Goal: Complete application form

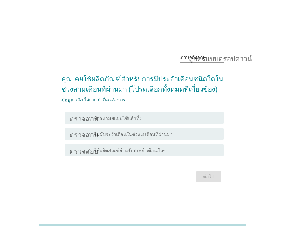
click at [132, 117] on font "ผ้าอนามัยแบบใช้แล้วทิ้ง" at bounding box center [118, 118] width 48 height 5
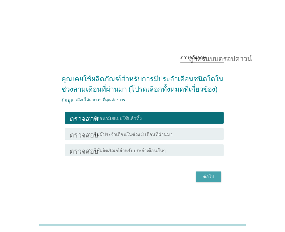
click at [204, 180] on button "ต่อไป" at bounding box center [208, 176] width 25 height 10
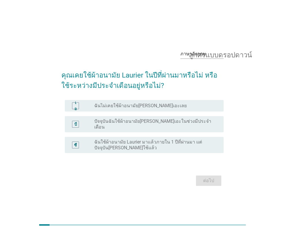
drag, startPoint x: 118, startPoint y: 121, endPoint x: 129, endPoint y: 132, distance: 15.5
click at [118, 121] on font "ปัจจุบันฉันใช้ผ้าอนามัย[PERSON_NAME]เอะในช่วงมีประจำเดือน" at bounding box center [152, 123] width 117 height 11
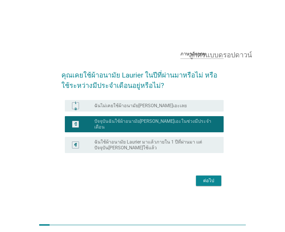
click at [209, 178] on font "ต่อไป" at bounding box center [208, 180] width 11 height 5
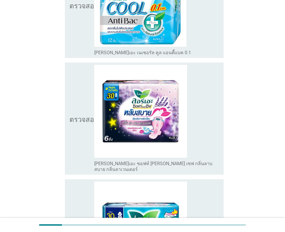
scroll to position [288, 0]
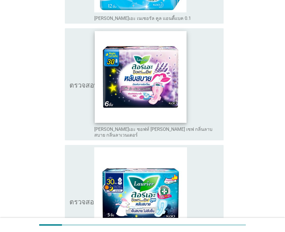
click at [144, 79] on img at bounding box center [141, 77] width 92 height 92
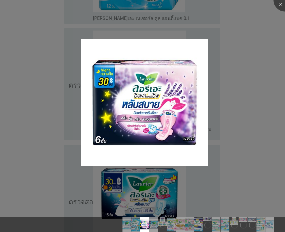
click at [258, 92] on div at bounding box center [142, 116] width 285 height 232
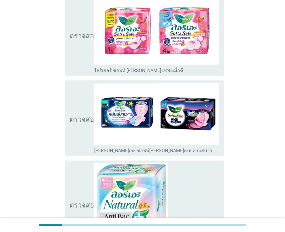
scroll to position [1325, 0]
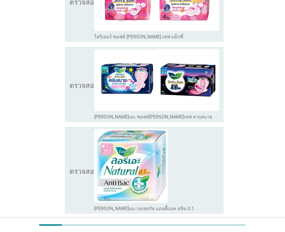
click at [85, 54] on icon "ตรวจสอบ" at bounding box center [83, 84] width 29 height 71
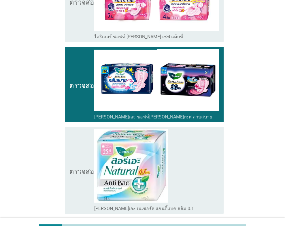
click at [76, 49] on icon "ตรวจสอบ" at bounding box center [83, 84] width 29 height 71
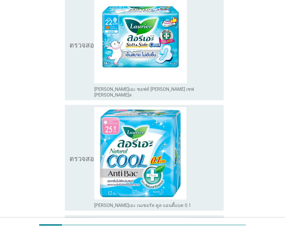
scroll to position [303, 0]
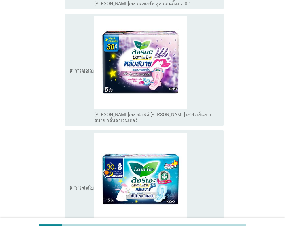
click at [76, 73] on icon "ตรวจสอบ" at bounding box center [83, 69] width 29 height 107
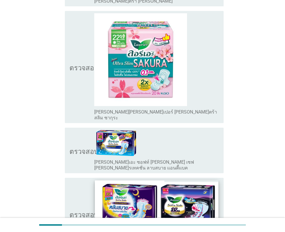
scroll to position [807, 0]
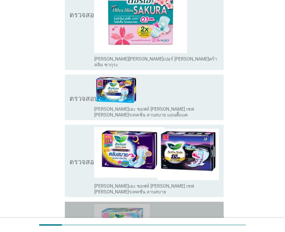
click at [85, 221] on font "ตรวจสอบ" at bounding box center [83, 224] width 29 height 7
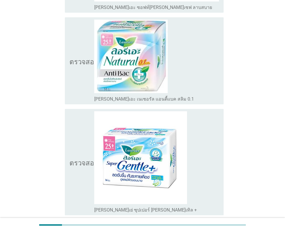
scroll to position [1455, 0]
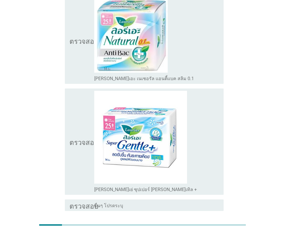
click at [207, 226] on button "ต่อไป" at bounding box center [208, 231] width 25 height 10
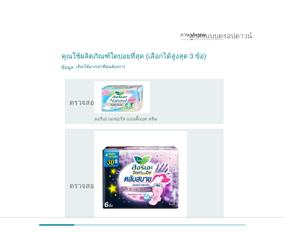
scroll to position [78, 0]
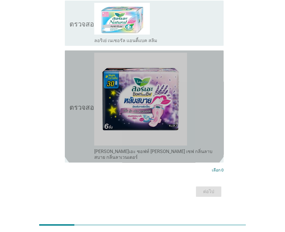
click at [90, 104] on font "ตรวจสอบ" at bounding box center [83, 106] width 29 height 7
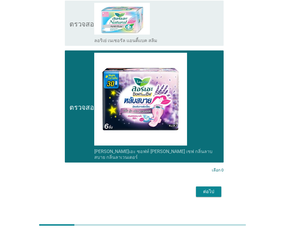
click at [208, 189] on font "ต่อไป" at bounding box center [208, 191] width 11 height 5
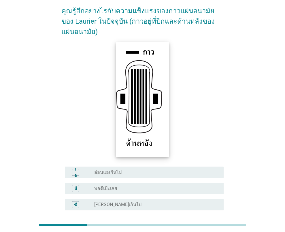
scroll to position [97, 0]
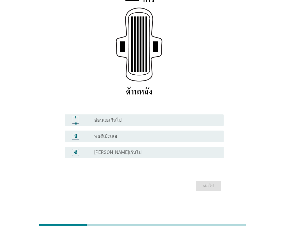
click at [123, 152] on font "[PERSON_NAME]เกินไป" at bounding box center [117, 152] width 47 height 5
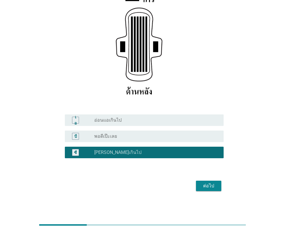
click at [203, 184] on font "ต่อไป" at bounding box center [208, 185] width 11 height 5
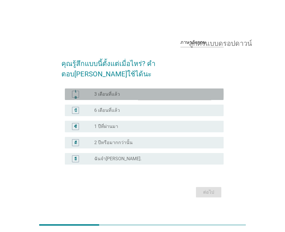
click at [116, 91] on font "3 เดือนที่แล้ว" at bounding box center [107, 93] width 26 height 5
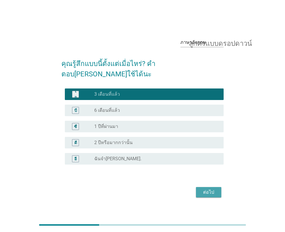
click at [207, 190] on font "ต่อไป" at bounding box center [208, 192] width 11 height 7
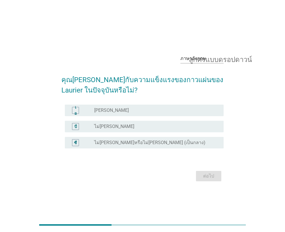
click at [114, 115] on div "เอ ปุ่มวิทยุ[PERSON_NAME]เลือก [PERSON_NAME]" at bounding box center [144, 111] width 159 height 12
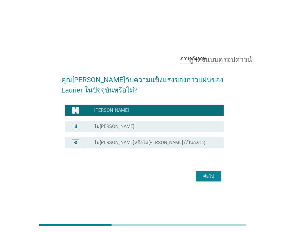
click at [212, 179] on font "ต่อไป" at bounding box center [208, 176] width 11 height 7
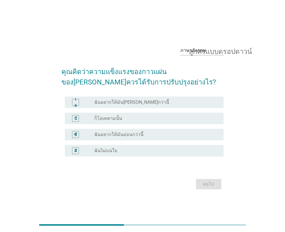
click at [109, 103] on font "ฉันอยากให้มัน[PERSON_NAME]กว่านี้" at bounding box center [131, 101] width 75 height 5
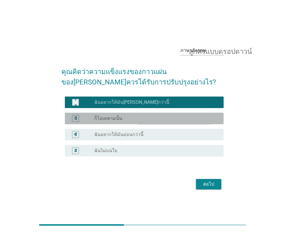
click at [150, 114] on div "บี ปุ่มวิทยุ[PERSON_NAME]เลือก ก็โอเคตามนั้น" at bounding box center [144, 119] width 159 height 12
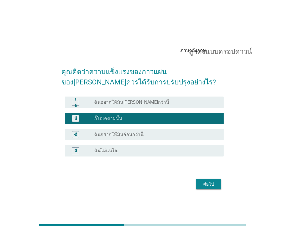
click at [203, 177] on div "ต่อไป" at bounding box center [142, 184] width 162 height 14
click at [204, 182] on font "ต่อไป" at bounding box center [208, 183] width 11 height 5
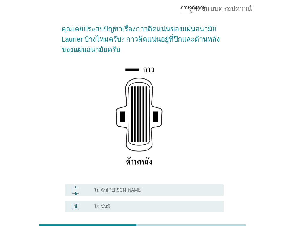
scroll to position [82, 0]
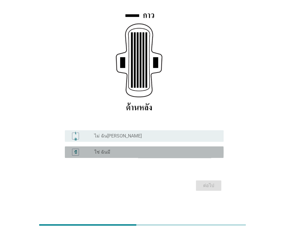
click at [117, 154] on div "ปุ่มวิทยุ[PERSON_NAME]เลือก ใช่ ฉันมี" at bounding box center [154, 152] width 120 height 6
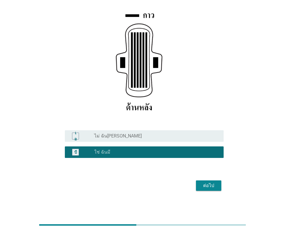
click at [216, 186] on div "ต่อไป" at bounding box center [209, 185] width 16 height 7
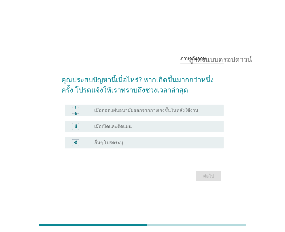
click at [126, 109] on font "เมื่อถอดแผ่นอนามัยออกจากกางเกงชั้นในหลังใช้งาน" at bounding box center [146, 109] width 104 height 5
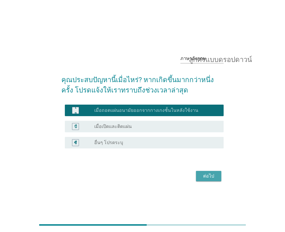
click at [203, 177] on font "ต่อไป" at bounding box center [208, 175] width 11 height 5
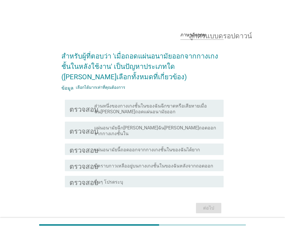
click at [141, 163] on font "มีคราบกาวเหลืออยู่บนกางเกงชั้นในของฉันหลังจากถอดออก" at bounding box center [153, 165] width 119 height 5
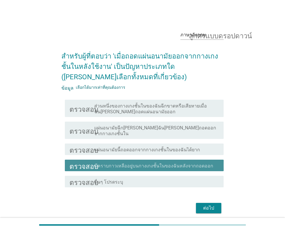
click at [142, 163] on font "มีคราบกาวเหลืออยู่บนกางเกงชั้นในของฉันหลังจากถอดออก" at bounding box center [153, 165] width 119 height 5
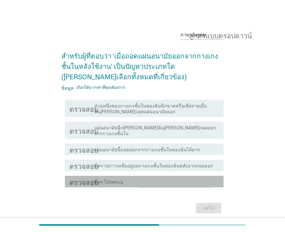
click at [128, 178] on div "โครงร่างกล่องกาเครื่องหมายว่าง อื่นๆ โปรดระบุ" at bounding box center [156, 181] width 125 height 7
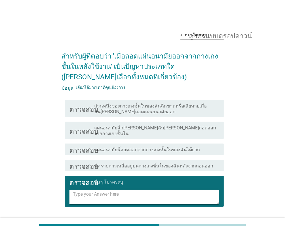
click at [128, 178] on div "โครงร่างกล่องกาเครื่องหมายว่าง อื่นๆ โปรดระบุ" at bounding box center [156, 181] width 125 height 7
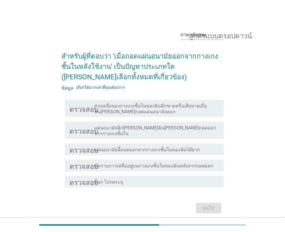
click at [141, 105] on font "ส่วนหนึ่งของกางเกงชั้นในของฉันฉีกขาดหรือเสียหายเมื่อฉัน[PERSON_NAME]ถอดแผ่นอนาม…" at bounding box center [150, 108] width 113 height 11
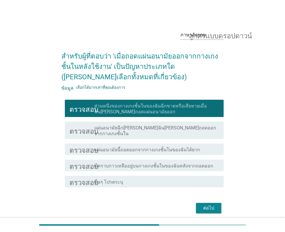
click at [150, 106] on font "ส่วนหนึ่งของกางเกงชั้นในของฉันฉีกขาดหรือเสียหายเมื่อฉัน[PERSON_NAME]ถอดแผ่นอนาม…" at bounding box center [150, 108] width 113 height 11
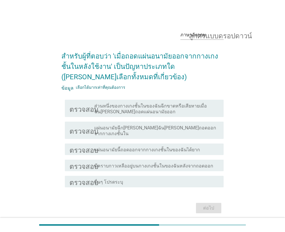
click at [145, 147] on font "แผ่นอนามัยนี้ถอดออกจากกางเกงชั้นในของฉันได้ยาก" at bounding box center [147, 149] width 106 height 5
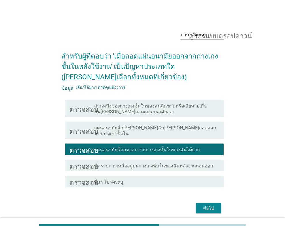
click at [203, 205] on font "ต่อไป" at bounding box center [208, 207] width 11 height 5
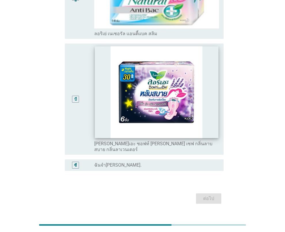
scroll to position [58, 0]
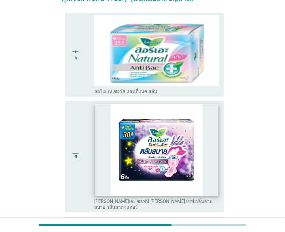
click at [99, 153] on img at bounding box center [156, 150] width 123 height 92
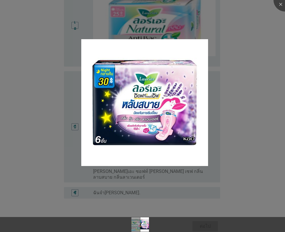
scroll to position [107, 0]
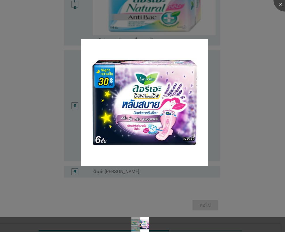
click at [273, 163] on div at bounding box center [142, 116] width 285 height 232
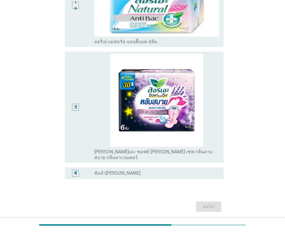
click at [75, 106] on font "บี" at bounding box center [75, 107] width 3 height 5
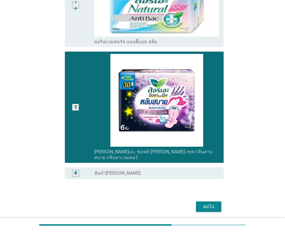
click at [206, 204] on font "ต่อไป" at bounding box center [208, 206] width 11 height 5
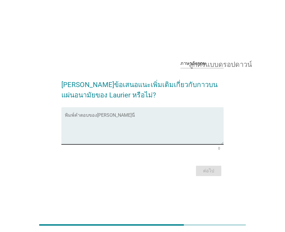
click at [88, 118] on textarea "พิมพ์คำตอบของคุณที่นี่" at bounding box center [144, 129] width 159 height 30
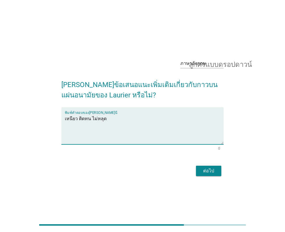
type textarea "เหนียว ติดทน ไม่หลุด"
click at [209, 178] on div "ภาษาอังกฤษ ลูกศรแบบดรอปดาวน์ [PERSON_NAME]ข้อเสนอแนะเพิ่มเติมเกี่ยวกับกาวบนแผ่น…" at bounding box center [142, 116] width 171 height 133
click at [208, 172] on font "ต่อไป" at bounding box center [208, 170] width 11 height 5
